Goal: Complete application form: Complete application form

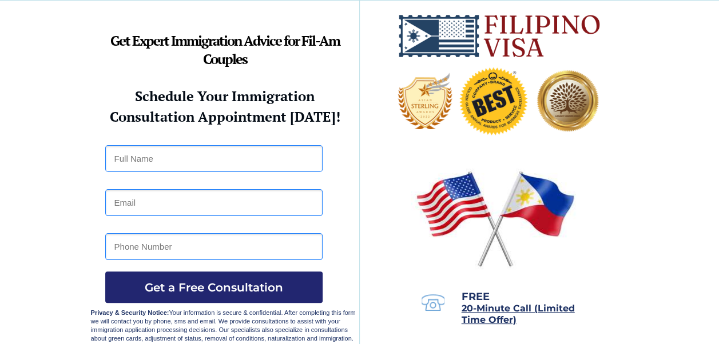
drag, startPoint x: 241, startPoint y: 151, endPoint x: 240, endPoint y: 158, distance: 7.6
click at [241, 151] on input "text" at bounding box center [213, 158] width 217 height 27
type input "Diane Alcaraz"
click at [240, 200] on input "email" at bounding box center [213, 202] width 217 height 27
type input "dianealcaraz123@gmail.com"
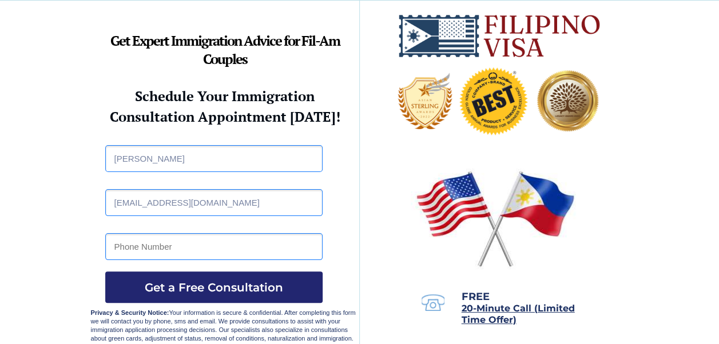
click at [178, 252] on input "tel" at bounding box center [213, 246] width 217 height 27
type input "09668936552"
click at [188, 281] on span "Get a Free Consultation" at bounding box center [213, 288] width 217 height 14
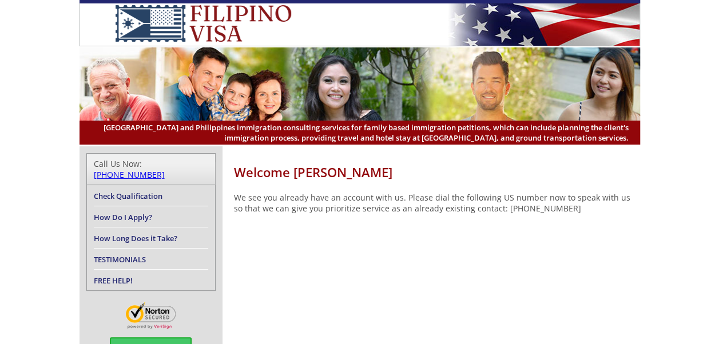
click at [135, 212] on link "How Do I Apply?" at bounding box center [123, 217] width 58 height 10
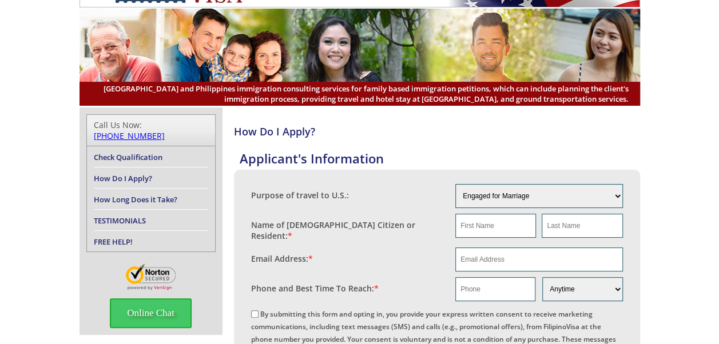
scroll to position [57, 0]
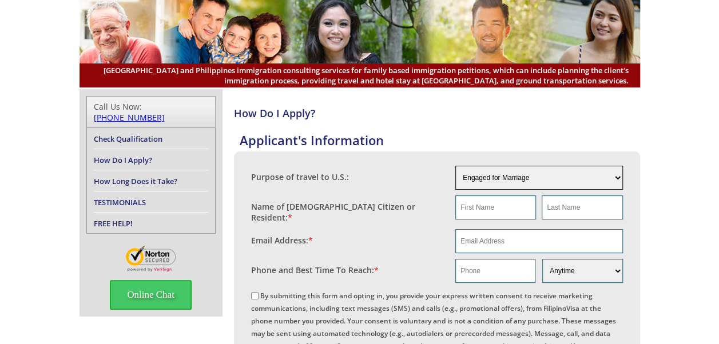
click at [617, 177] on select "Engaged for Marriage Already Married to U.S. Citizen / Resident For Short Term …" at bounding box center [538, 178] width 167 height 24
select select "2"
click at [455, 166] on select "Engaged for Marriage Already Married to U.S. Citizen / Resident For Short Term …" at bounding box center [538, 178] width 167 height 24
click at [508, 212] on input "text" at bounding box center [495, 208] width 81 height 24
type input "Miguel"
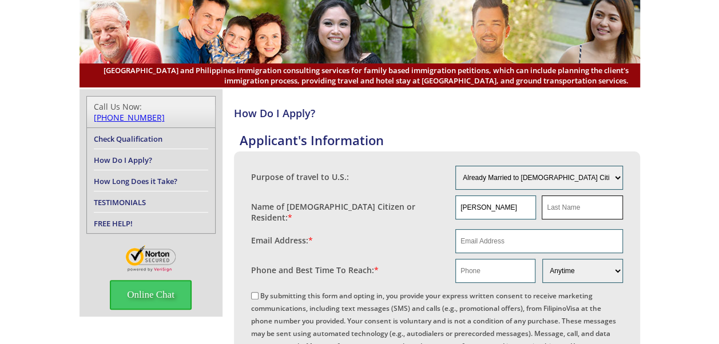
click at [564, 213] on input "text" at bounding box center [581, 208] width 81 height 24
type input "Zepeda"
click at [544, 239] on input "email" at bounding box center [538, 241] width 167 height 24
type input "dianealcaraz123@gmail.com"
type input "09668936552"
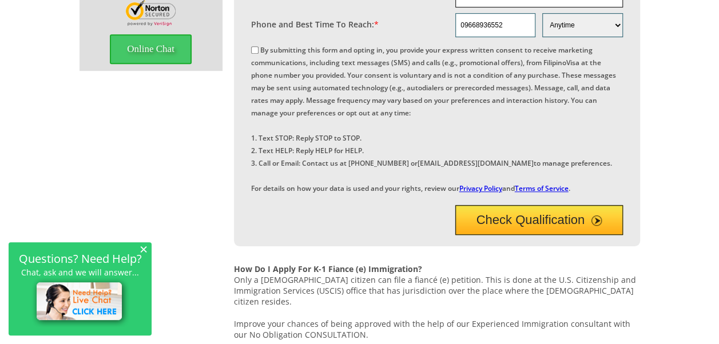
scroll to position [371, 0]
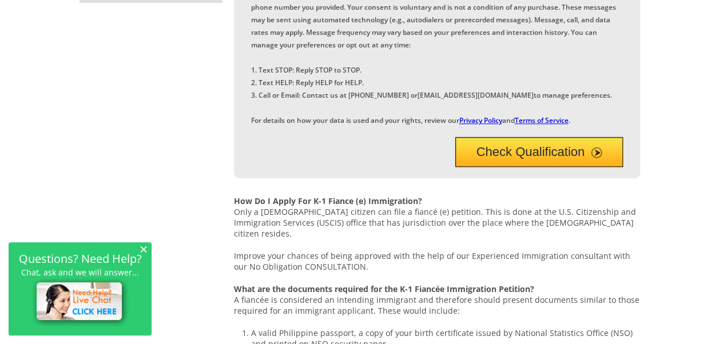
click at [549, 167] on button "Check Qualification" at bounding box center [538, 152] width 167 height 30
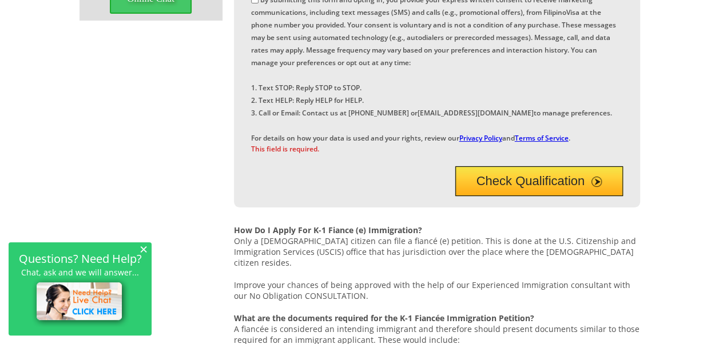
scroll to position [355, 0]
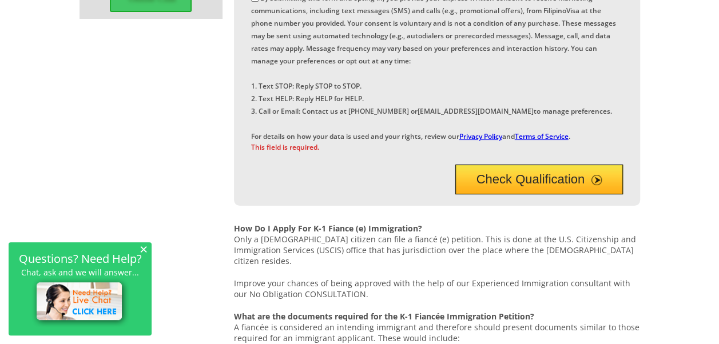
click at [492, 132] on link "Privacy Policy" at bounding box center [480, 136] width 43 height 10
click at [568, 131] on link "Terms of Service" at bounding box center [541, 136] width 54 height 10
click at [536, 194] on button "Check Qualification" at bounding box center [538, 180] width 167 height 30
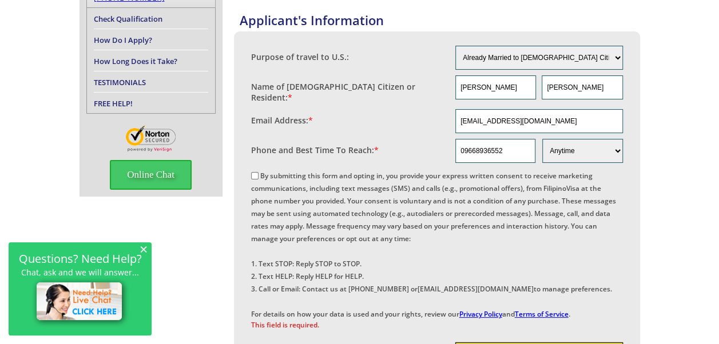
scroll to position [234, 0]
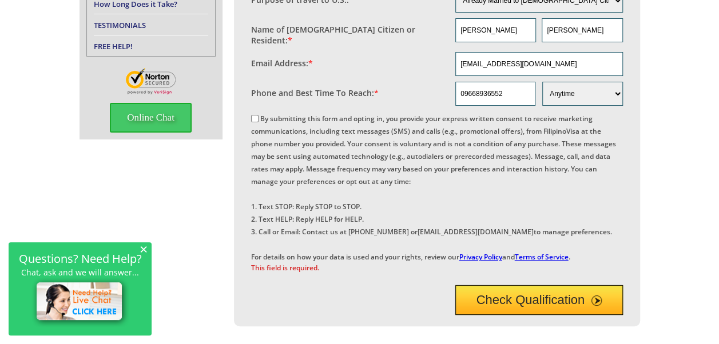
click at [253, 115] on input "By submitting this form and opting in, you provide your express written consent…" at bounding box center [254, 118] width 7 height 7
checkbox input "true"
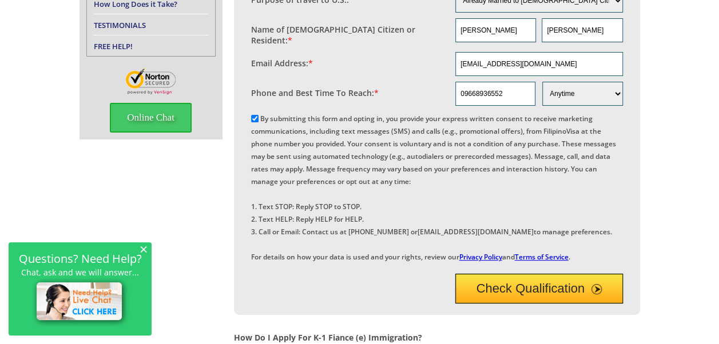
click at [559, 304] on button "Check Qualification" at bounding box center [538, 289] width 167 height 30
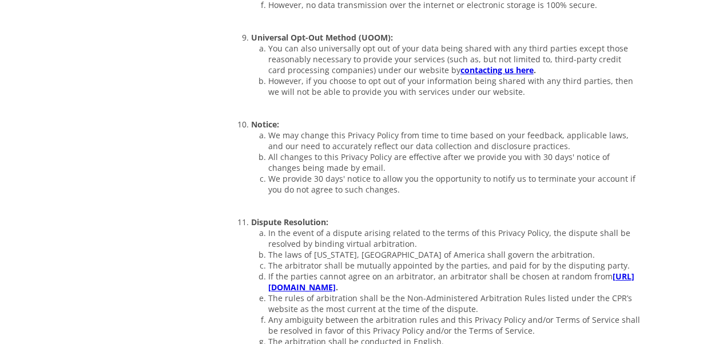
scroll to position [2605, 0]
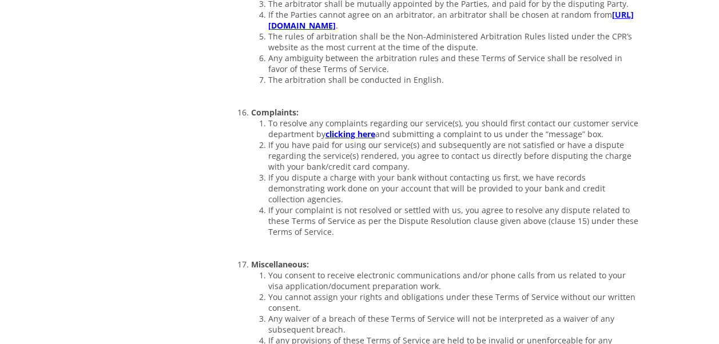
scroll to position [1890, 0]
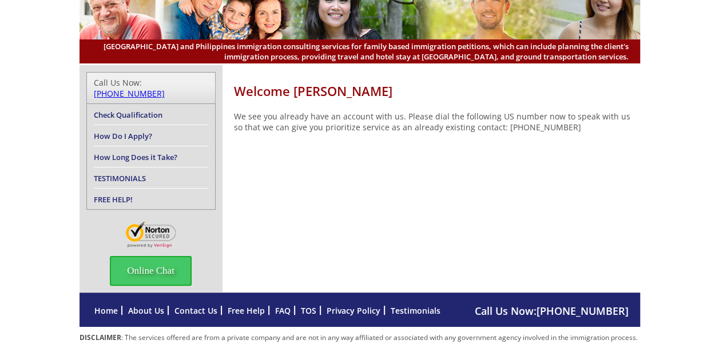
scroll to position [113, 0]
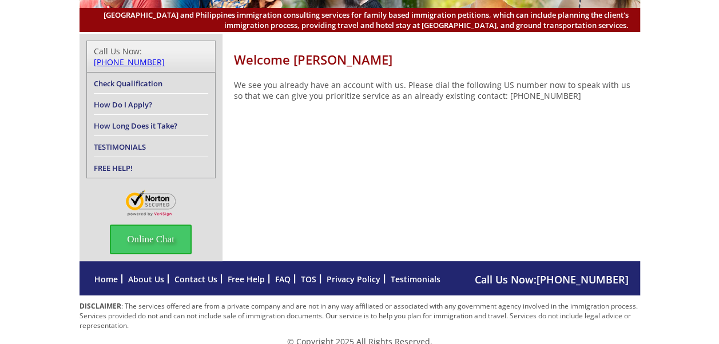
click at [117, 99] on link "How Do I Apply?" at bounding box center [123, 104] width 58 height 10
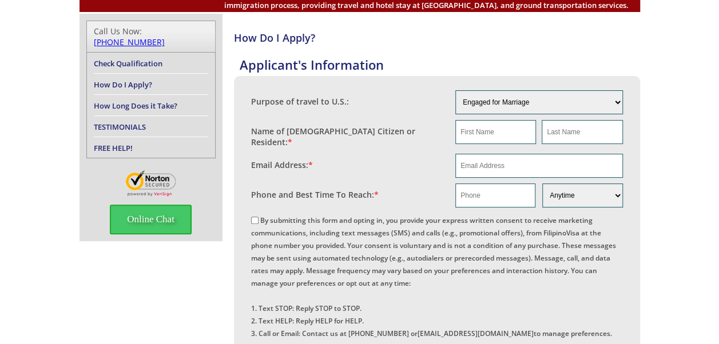
scroll to position [114, 0]
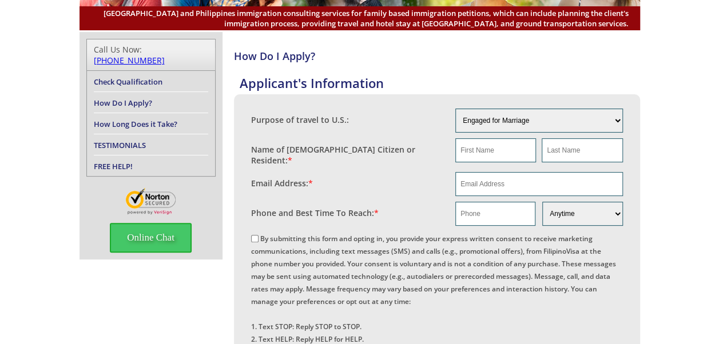
click at [159, 119] on link "How Long Does it Take?" at bounding box center [135, 124] width 83 height 10
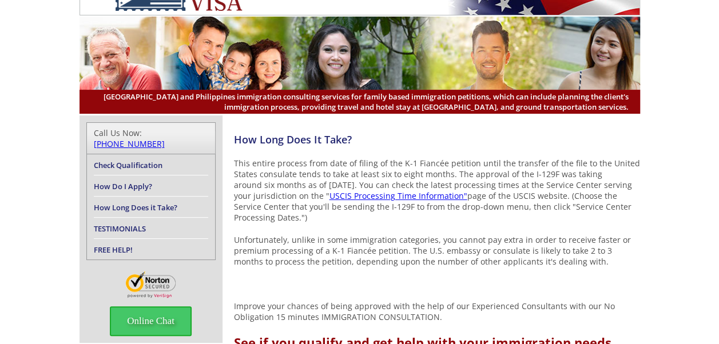
scroll to position [57, 0]
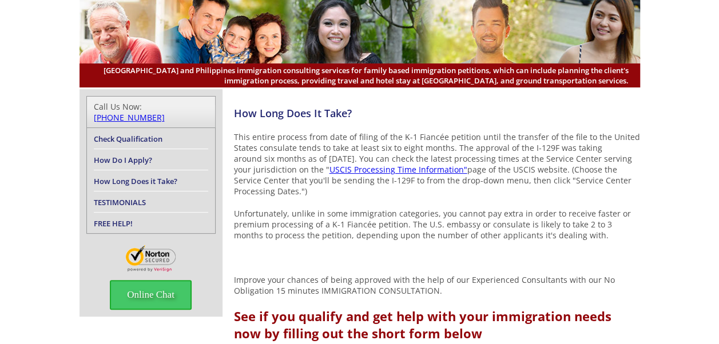
click at [169, 150] on li "How Do I Apply?" at bounding box center [151, 159] width 114 height 21
click at [139, 155] on link "How Do I Apply?" at bounding box center [123, 160] width 58 height 10
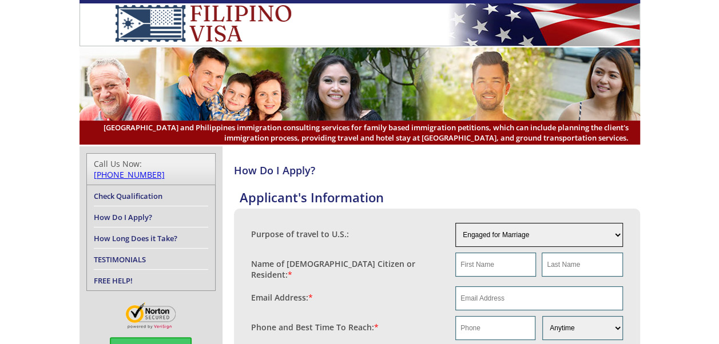
click at [587, 237] on select "Engaged for Marriage Already Married to U.S. Citizen / Resident For Short Term …" at bounding box center [538, 235] width 167 height 24
select select "2"
click at [455, 223] on select "Engaged for Marriage Already Married to U.S. Citizen / Resident For Short Term …" at bounding box center [538, 235] width 167 height 24
click at [501, 268] on input "text" at bounding box center [495, 265] width 81 height 24
type input "Miguel"
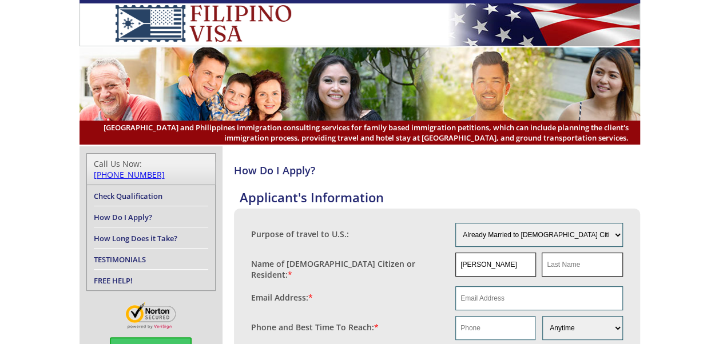
type input "Zepeda"
type input "dianealcaraz123@gmail.com"
type input "09668936552"
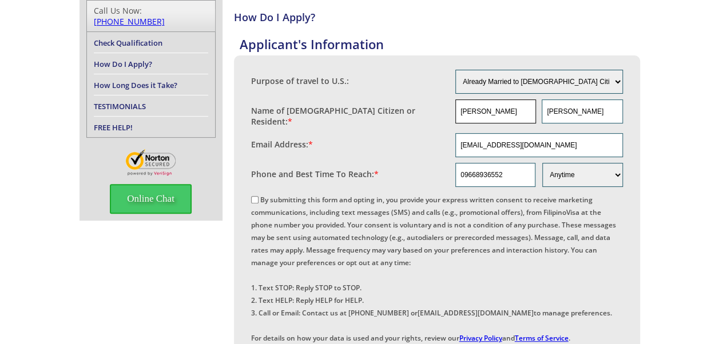
scroll to position [171, 0]
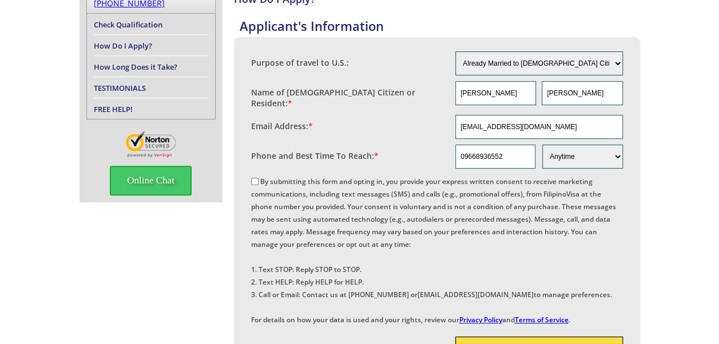
click at [252, 178] on input "By submitting this form and opting in, you provide your express written consent…" at bounding box center [254, 181] width 7 height 7
checkbox input "true"
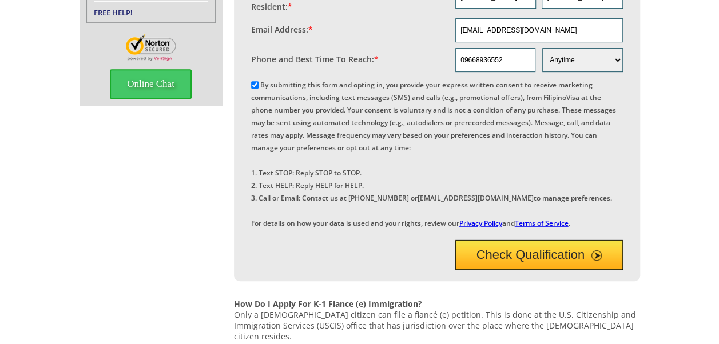
scroll to position [286, 0]
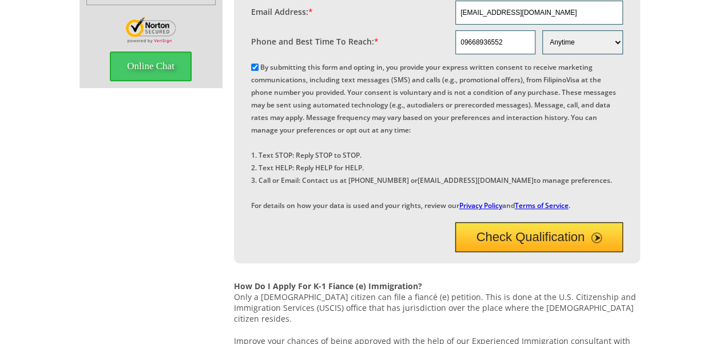
click at [533, 252] on button "Check Qualification" at bounding box center [538, 237] width 167 height 30
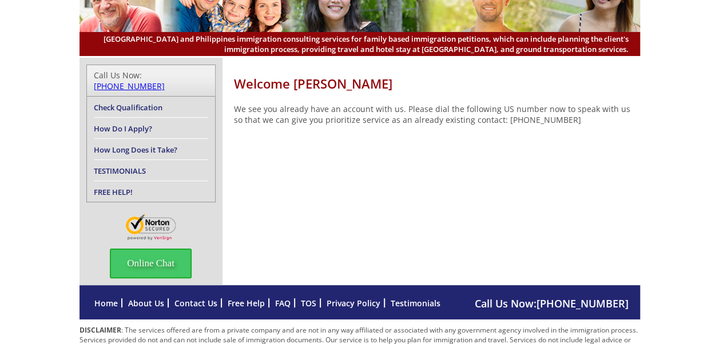
scroll to position [113, 0]
